Goal: Task Accomplishment & Management: Use online tool/utility

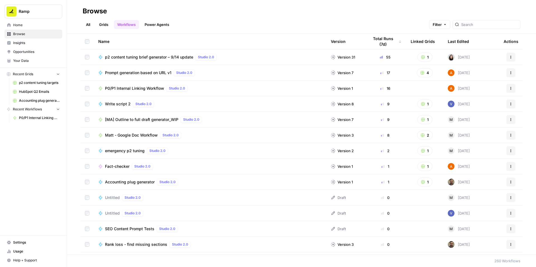
click at [125, 87] on span "P0/P1 Internal Linking Workflow" at bounding box center [134, 89] width 59 height 6
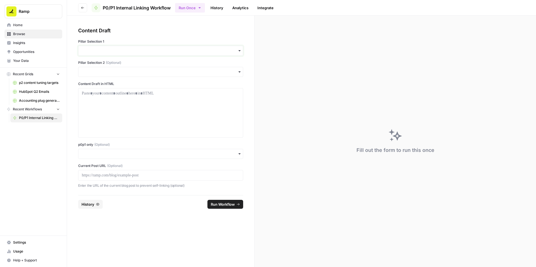
click at [115, 48] on input "Pillar Selection 1" at bounding box center [161, 51] width 158 height 6
click at [93, 86] on div "Accounting" at bounding box center [160, 87] width 164 height 11
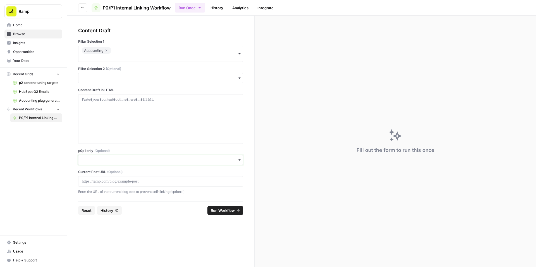
click at [82, 158] on input "p0p1 only (Optional)" at bounding box center [161, 160] width 158 height 6
click at [85, 174] on div "Yes" at bounding box center [160, 175] width 164 height 11
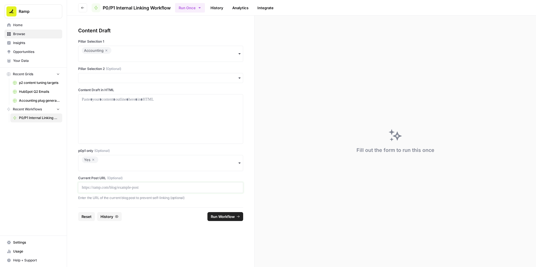
click at [86, 189] on p at bounding box center [161, 188] width 158 height 6
click at [164, 109] on div at bounding box center [161, 119] width 158 height 45
click at [192, 99] on p at bounding box center [161, 100] width 158 height 6
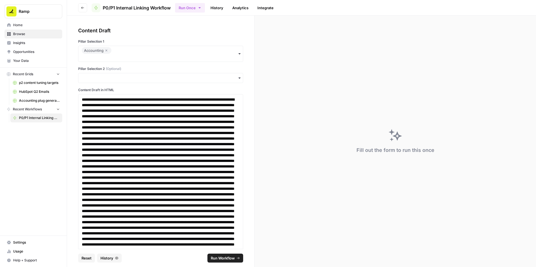
click at [220, 256] on span "Run Workflow" at bounding box center [223, 259] width 24 height 6
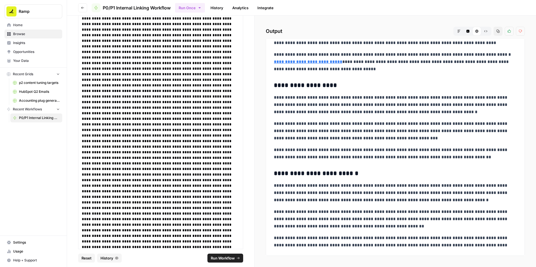
scroll to position [1108, 0]
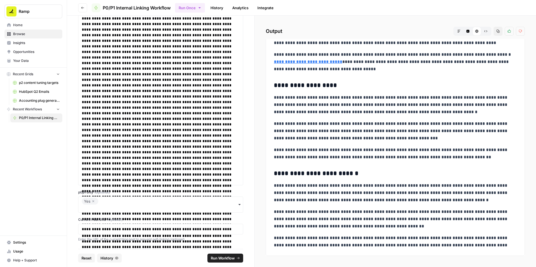
click at [94, 202] on icon "button" at bounding box center [93, 201] width 3 height 7
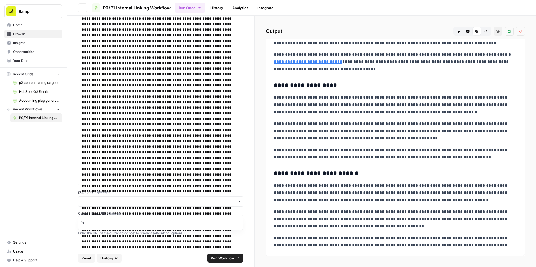
scroll to position [1102, 0]
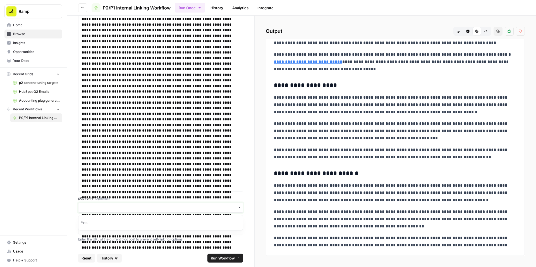
click at [93, 207] on input "p0p1 only (Optional)" at bounding box center [161, 208] width 158 height 6
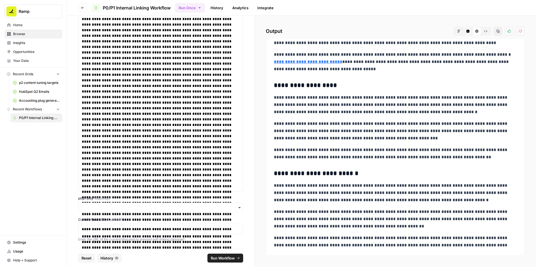
click at [216, 258] on span "Run Workflow" at bounding box center [223, 259] width 24 height 6
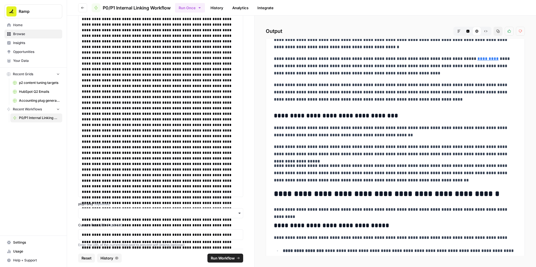
scroll to position [188, 0]
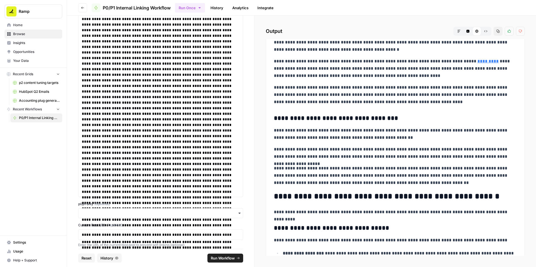
click at [498, 31] on icon "button" at bounding box center [497, 31] width 3 height 3
